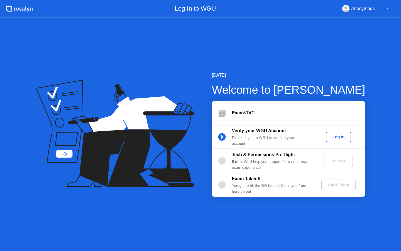
click at [340, 136] on div "Log In" at bounding box center [338, 136] width 21 height 4
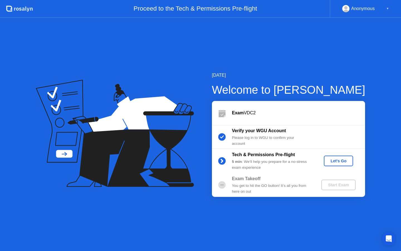
click at [331, 158] on div "Let's Go" at bounding box center [338, 160] width 25 height 4
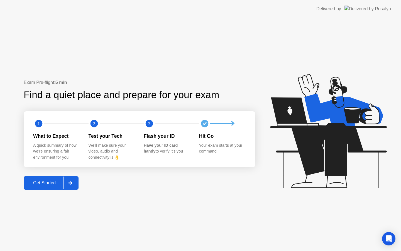
click at [55, 185] on div "Get Started" at bounding box center [44, 182] width 38 height 5
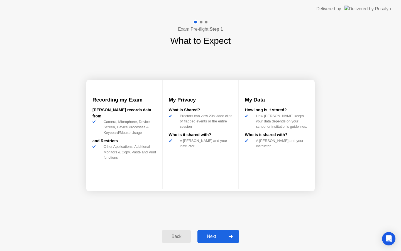
click at [212, 234] on div "Next" at bounding box center [211, 236] width 25 height 5
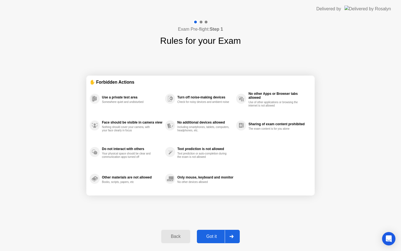
click at [212, 234] on div "Got it" at bounding box center [212, 236] width 26 height 5
select select "Available cameras"
select select "Available speakers"
select select "Available microphones"
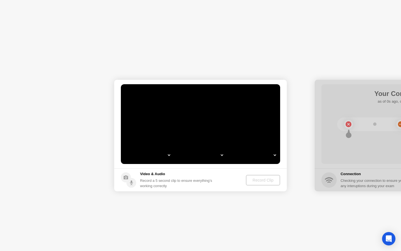
select select "**********"
select select "*******"
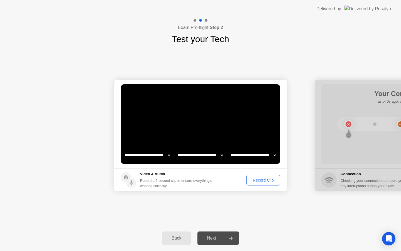
click at [220, 157] on select "**********" at bounding box center [201, 154] width 48 height 11
click at [273, 156] on select "**********" at bounding box center [253, 154] width 48 height 11
click at [258, 178] on div "Record Clip" at bounding box center [263, 180] width 30 height 4
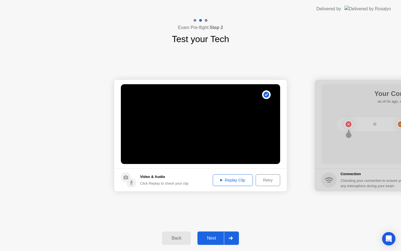
click at [231, 180] on div "Replay Clip" at bounding box center [233, 180] width 36 height 4
click at [266, 178] on div "Retry" at bounding box center [268, 180] width 21 height 4
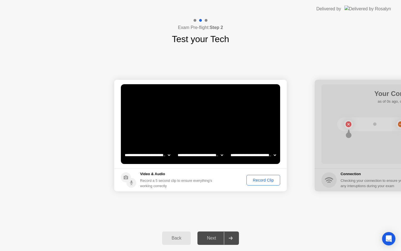
click at [263, 178] on div "Record Clip" at bounding box center [263, 180] width 30 height 4
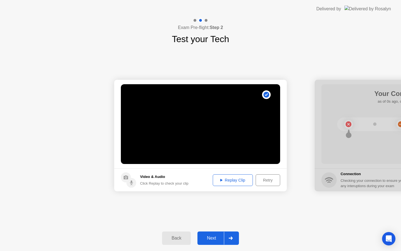
click at [234, 180] on div "Replay Clip" at bounding box center [233, 180] width 36 height 4
click at [216, 235] on div "Next" at bounding box center [211, 237] width 25 height 5
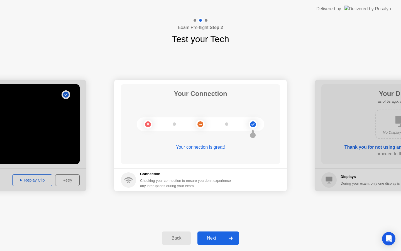
click at [215, 236] on div "Next" at bounding box center [211, 237] width 25 height 5
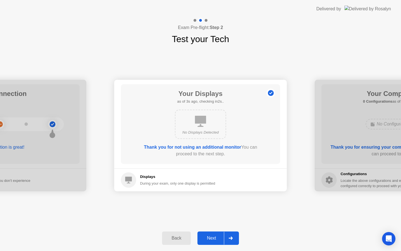
click at [215, 236] on div "Next" at bounding box center [211, 237] width 25 height 5
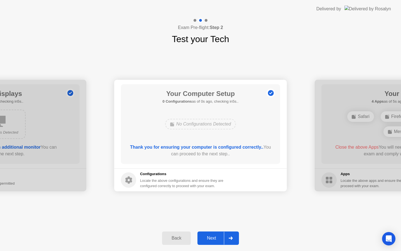
click at [215, 236] on div "Next" at bounding box center [211, 237] width 25 height 5
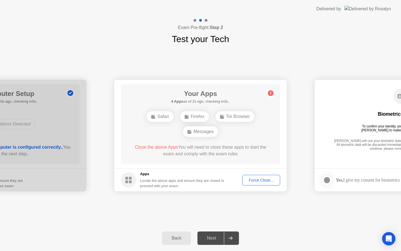
click at [258, 179] on div "Force Close..." at bounding box center [261, 180] width 34 height 4
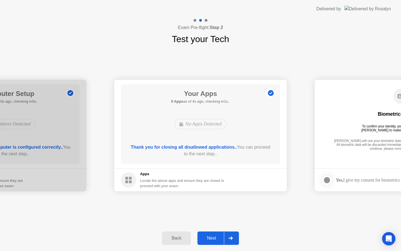
click at [212, 240] on div "Next" at bounding box center [211, 237] width 25 height 5
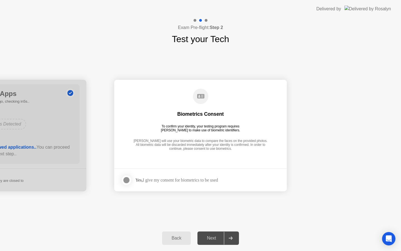
click at [128, 180] on div at bounding box center [126, 180] width 7 height 7
click at [208, 236] on div "Next" at bounding box center [211, 237] width 25 height 5
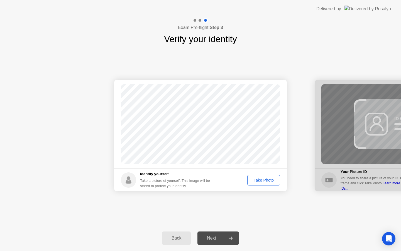
click at [251, 178] on div "Take Photo" at bounding box center [263, 180] width 29 height 4
click at [262, 178] on div "Retake" at bounding box center [267, 180] width 22 height 4
click at [259, 181] on div "Take Photo" at bounding box center [263, 180] width 29 height 4
click at [210, 236] on div "Next" at bounding box center [211, 237] width 25 height 5
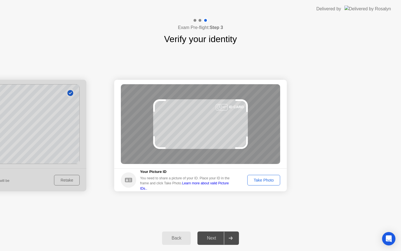
click at [258, 181] on div "Take Photo" at bounding box center [263, 180] width 29 height 4
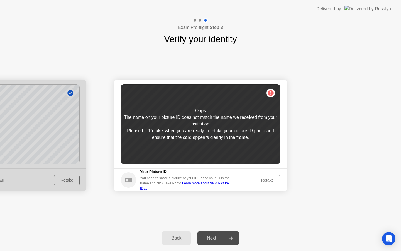
click at [258, 178] on div "Retake" at bounding box center [267, 180] width 22 height 4
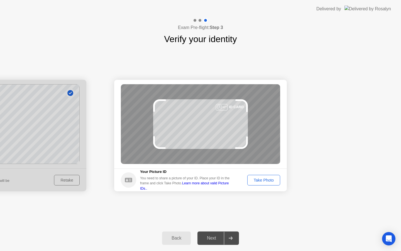
click at [258, 178] on div "Take Photo" at bounding box center [263, 180] width 29 height 4
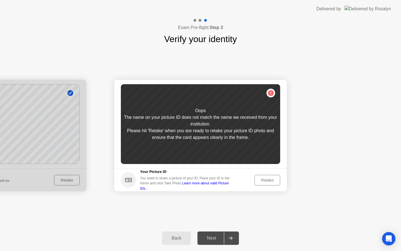
click at [263, 180] on div "Retake" at bounding box center [267, 180] width 22 height 4
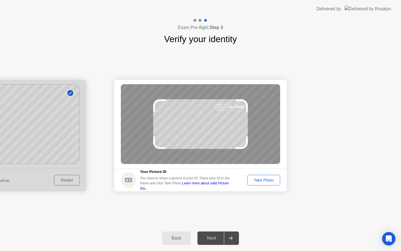
click at [265, 182] on div "Take Photo" at bounding box center [263, 180] width 29 height 4
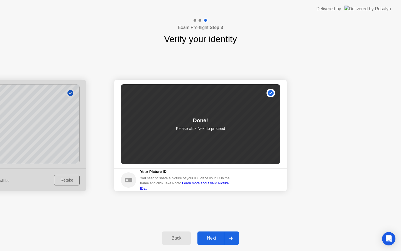
click at [208, 236] on div "Next" at bounding box center [211, 237] width 25 height 5
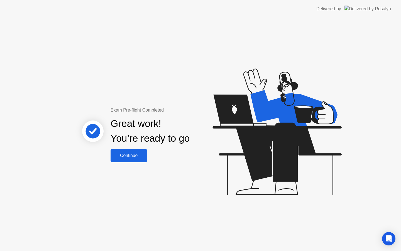
click at [134, 158] on div "Continue" at bounding box center [128, 155] width 33 height 5
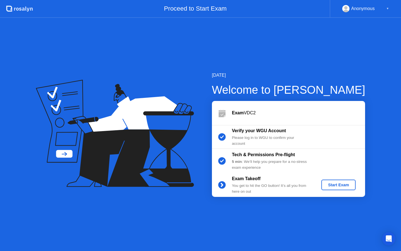
click at [334, 182] on div "Start Exam" at bounding box center [339, 184] width 30 height 4
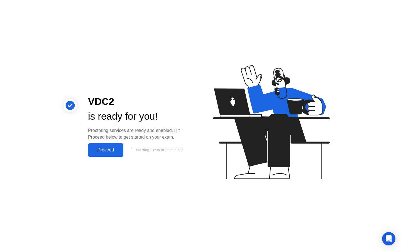
click at [111, 149] on div "Proceed" at bounding box center [106, 149] width 32 height 5
